Goal: Check status: Check status

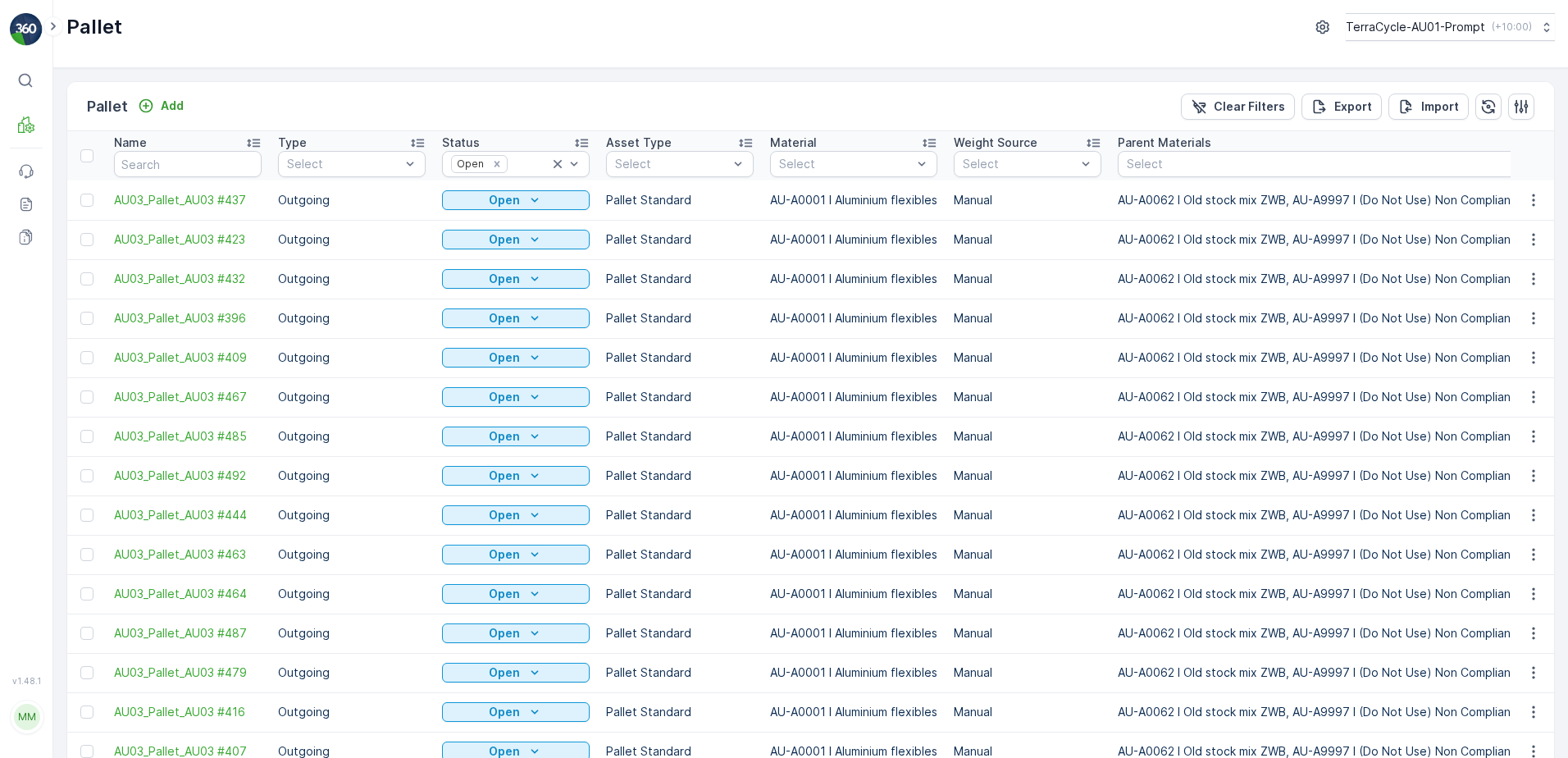
scroll to position [656, 0]
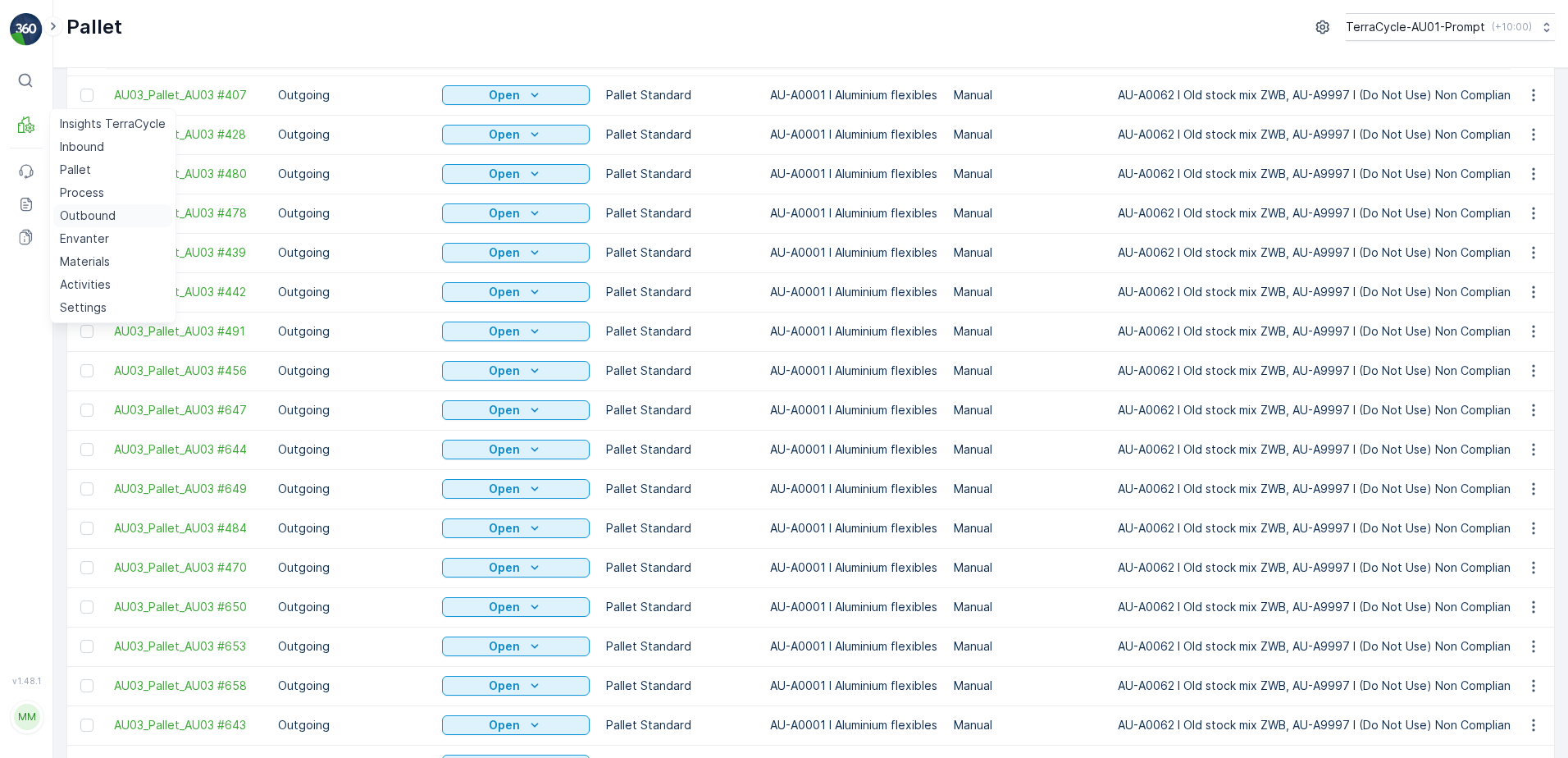
click at [103, 220] on p "Outbound" at bounding box center [88, 215] width 56 height 16
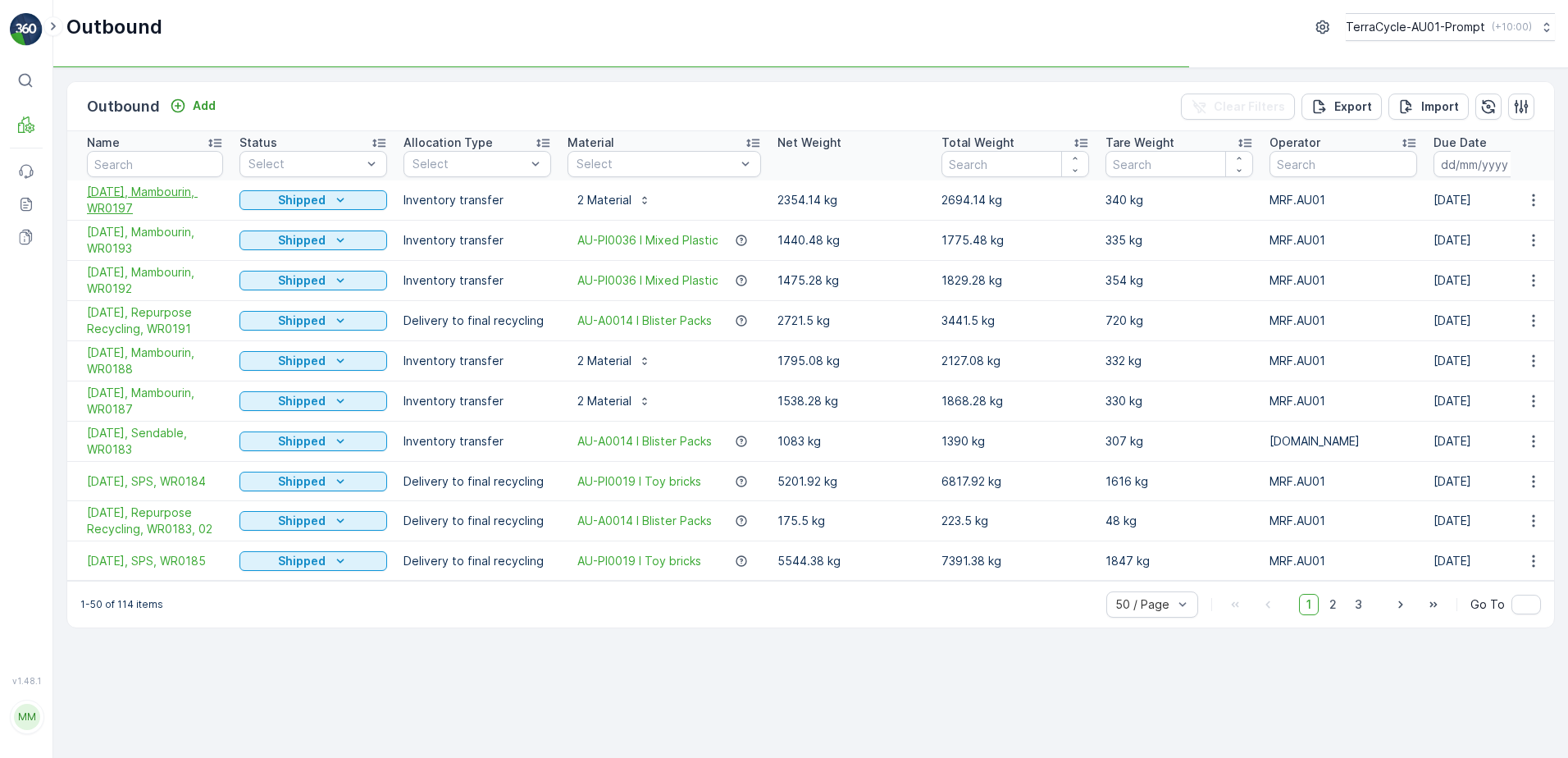
click at [159, 192] on span "[DATE], Mambourin, WR0197" at bounding box center [155, 200] width 136 height 33
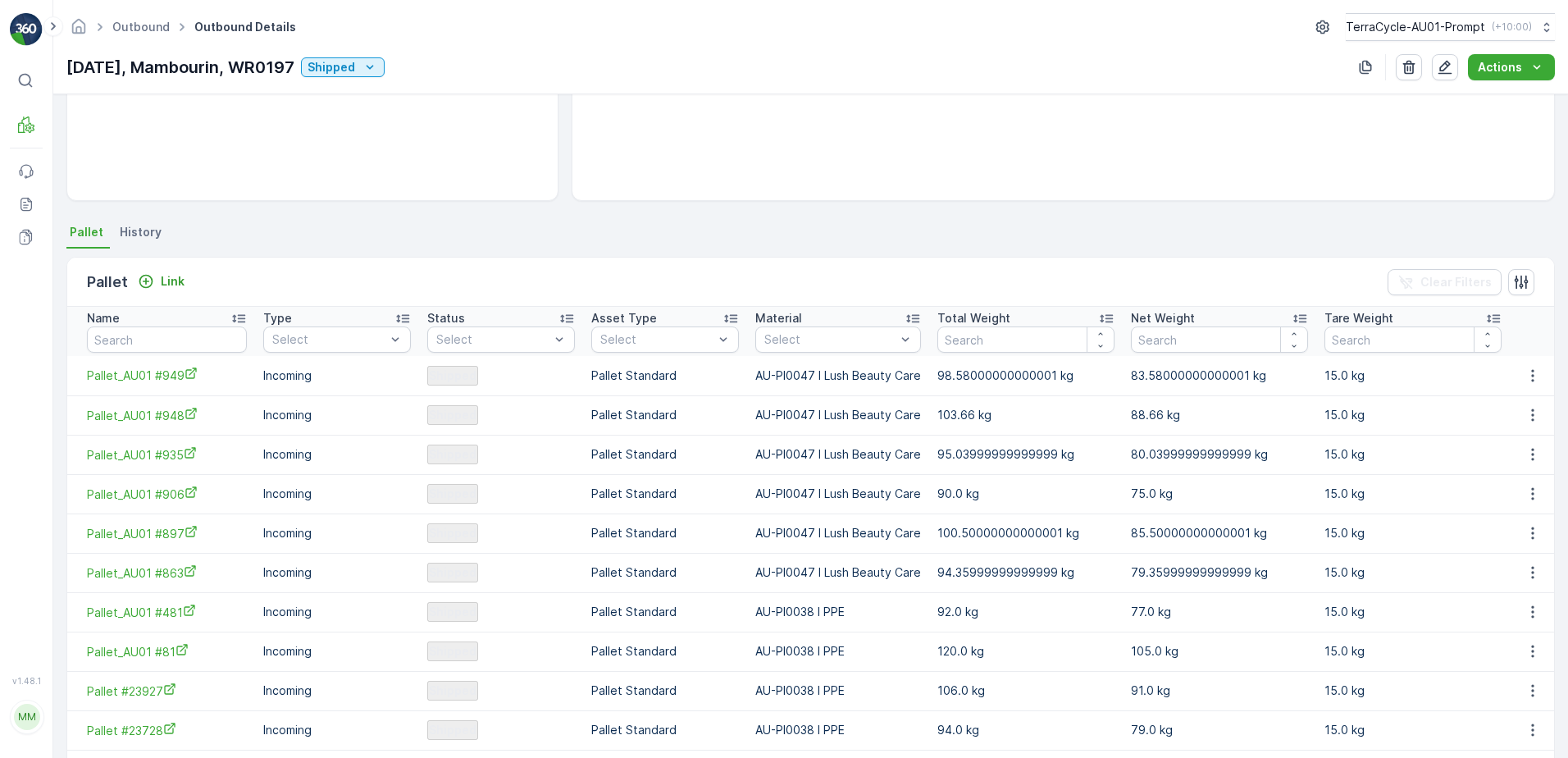
scroll to position [164, 0]
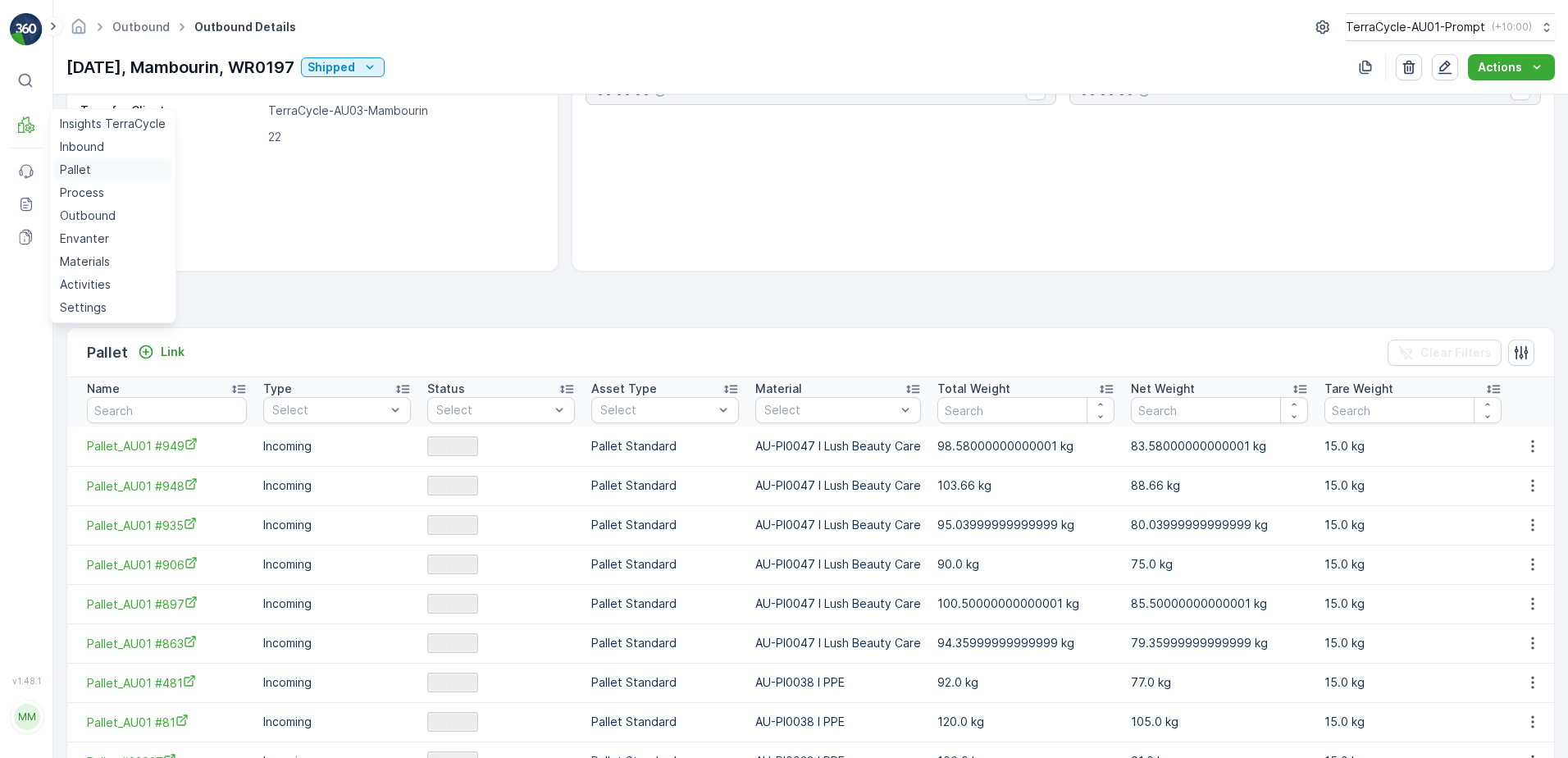
click at [87, 169] on p "Pallet" at bounding box center [75, 169] width 31 height 16
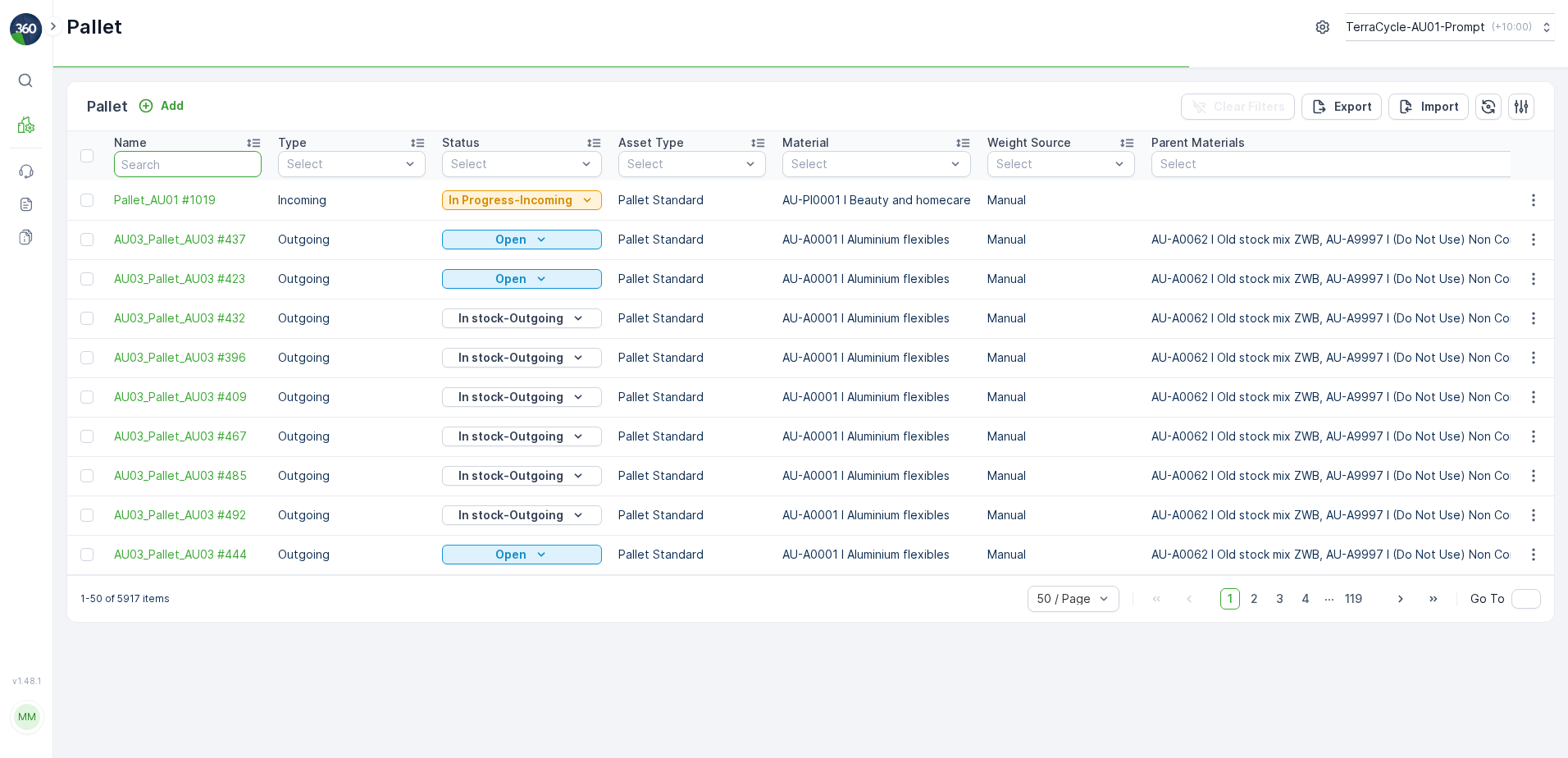
click at [157, 167] on input "text" at bounding box center [188, 164] width 147 height 26
type input "596"
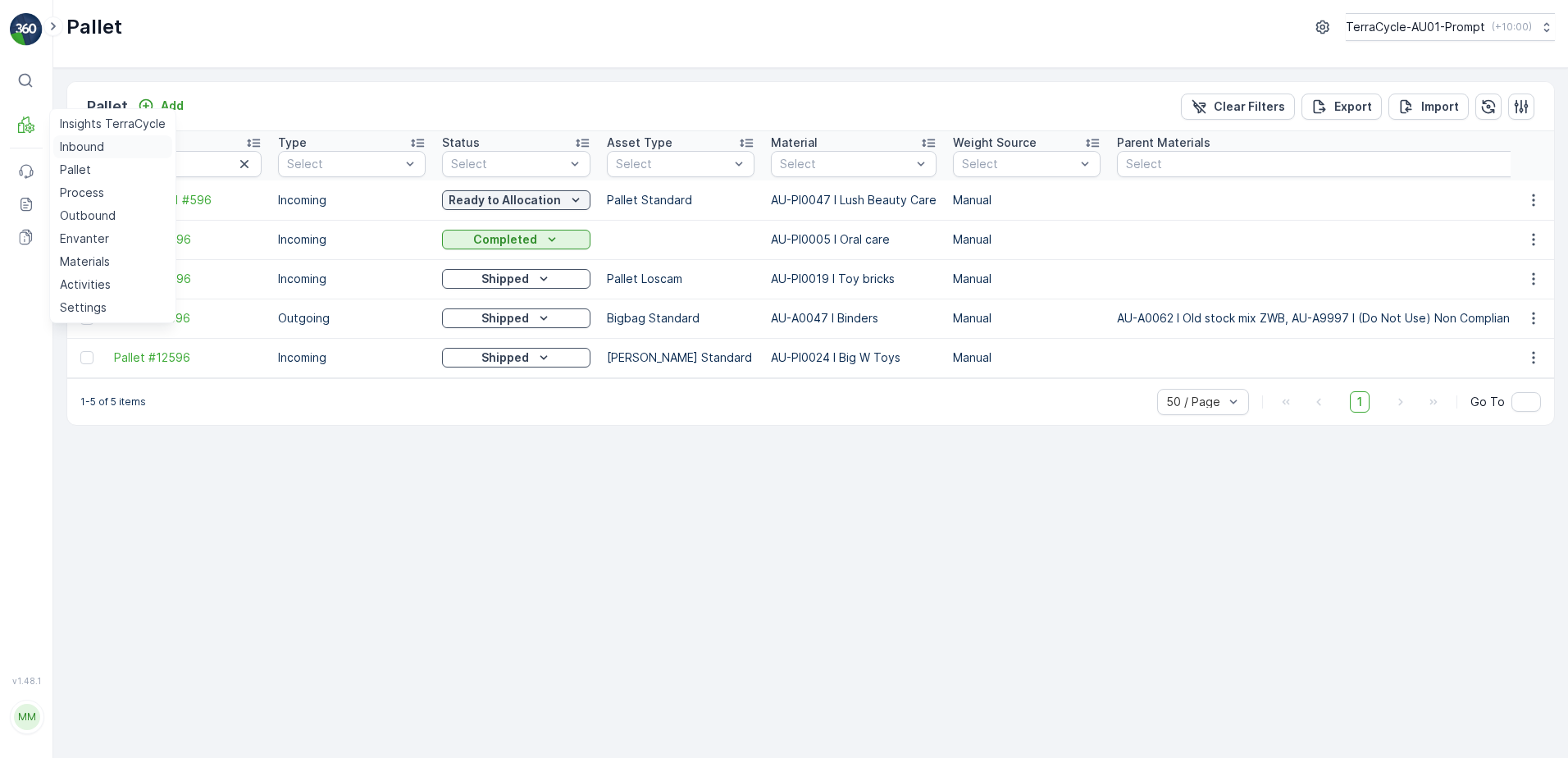
click at [89, 150] on p "Inbound" at bounding box center [82, 146] width 45 height 16
